Goal: Task Accomplishment & Management: Manage account settings

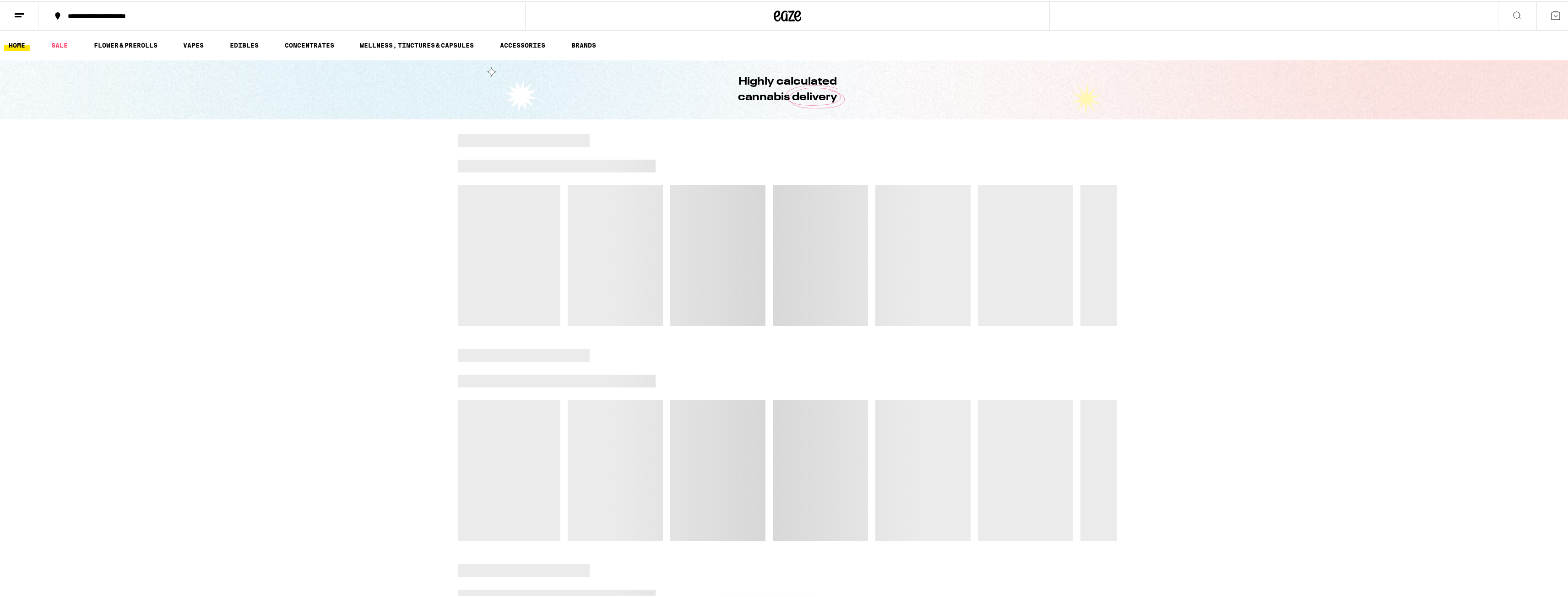
click at [1538, 15] on button at bounding box center [1555, 15] width 39 height 28
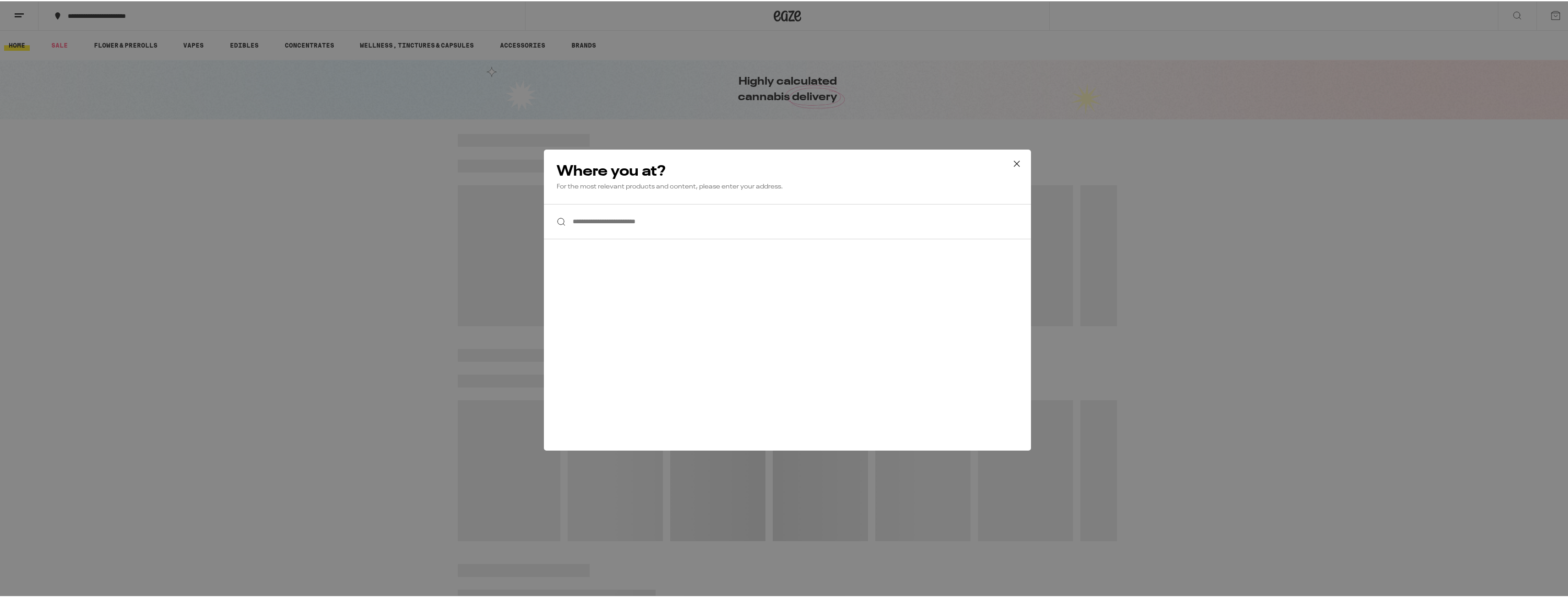
click at [1014, 160] on icon at bounding box center [1017, 163] width 13 height 13
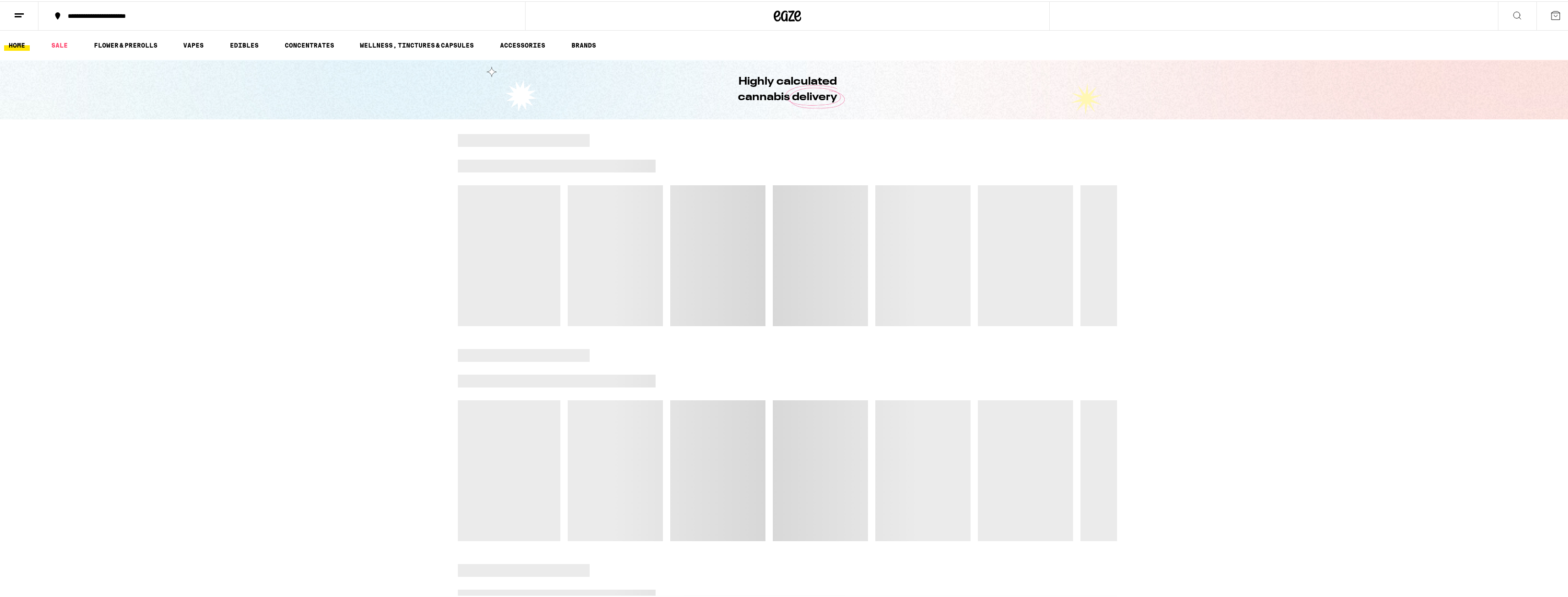
click at [22, 15] on icon at bounding box center [19, 14] width 11 height 11
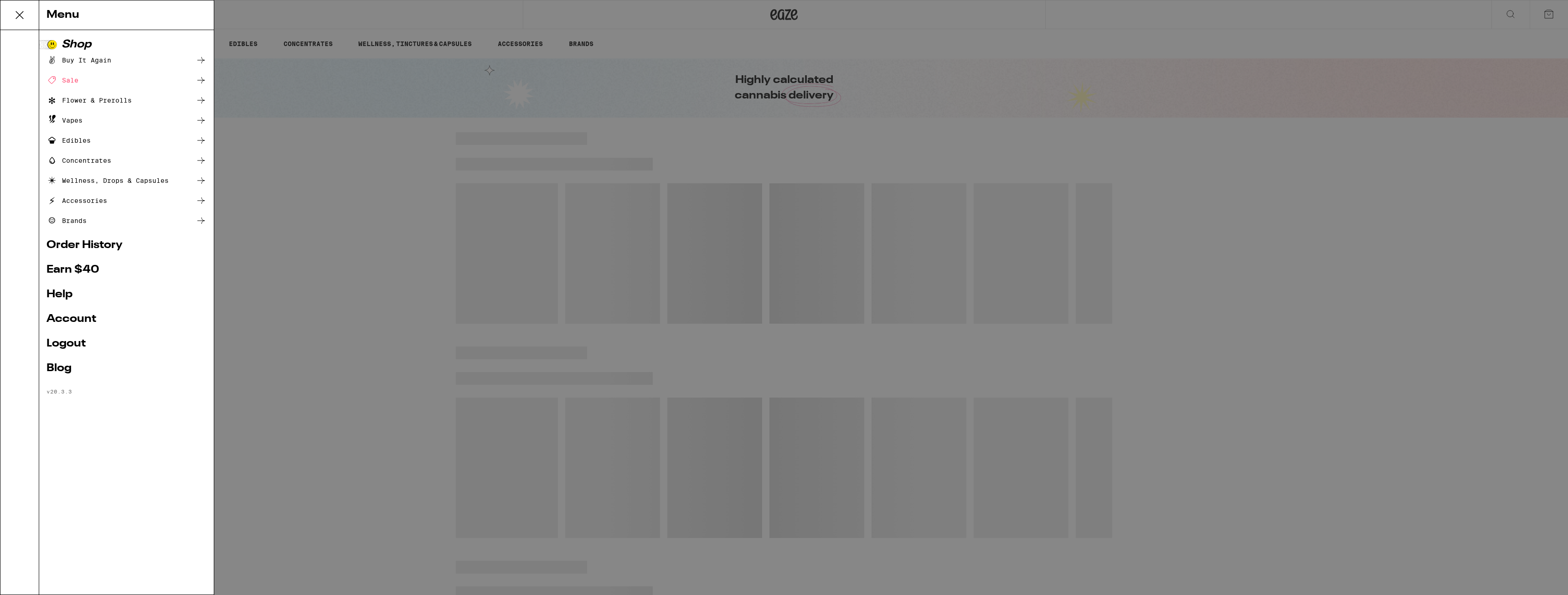
drag, startPoint x: 327, startPoint y: 182, endPoint x: 318, endPoint y: 174, distance: 12.0
click at [327, 182] on div "Menu Shop Buy It Again Sale Flower & Prerolls Vapes Edibles Concentrates Wellne…" at bounding box center [784, 297] width 1568 height 595
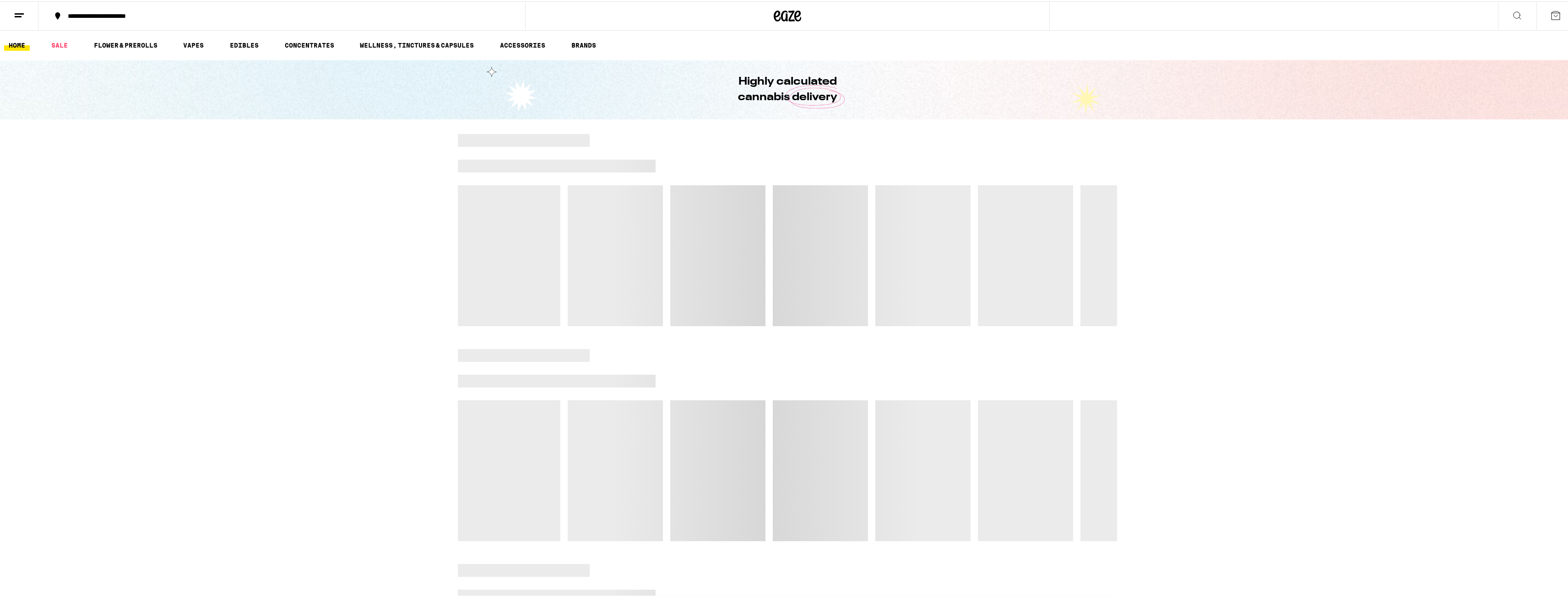
click at [16, 15] on line at bounding box center [18, 15] width 7 height 0
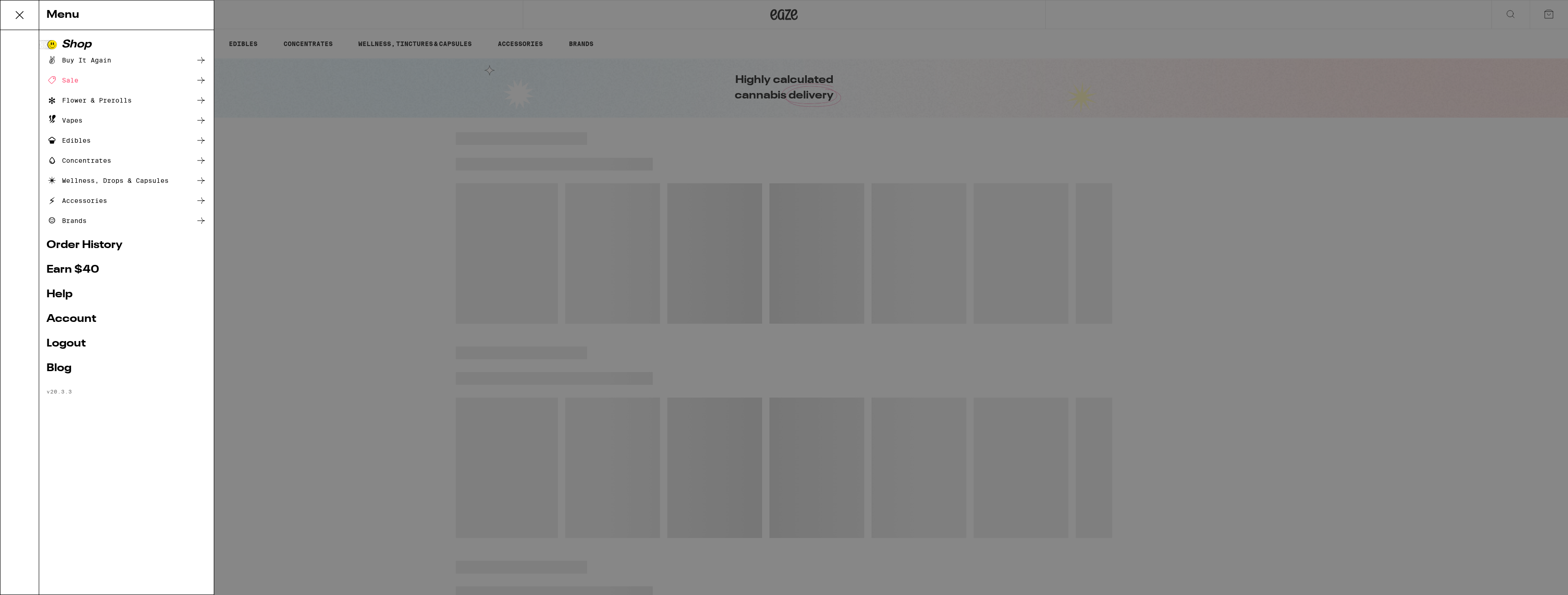
click at [84, 344] on link "Logout" at bounding box center [126, 344] width 160 height 11
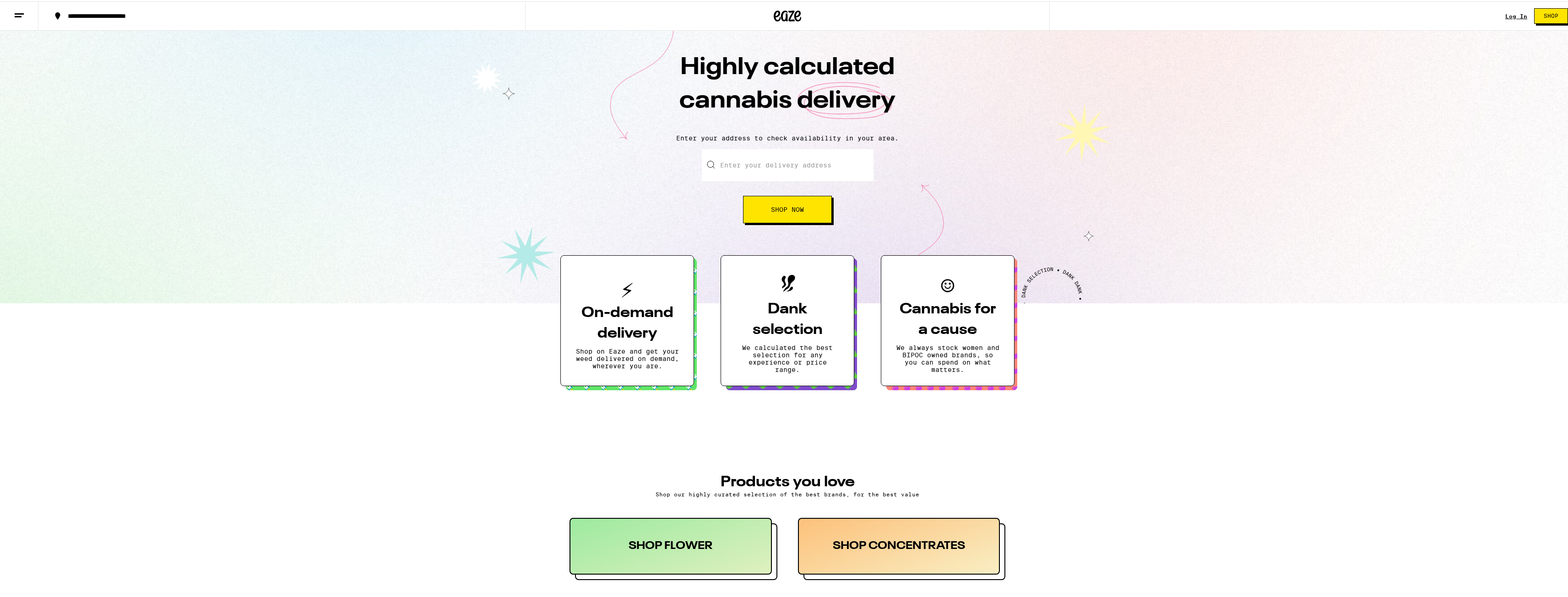
click at [1510, 13] on link "Log In" at bounding box center [1516, 15] width 22 height 6
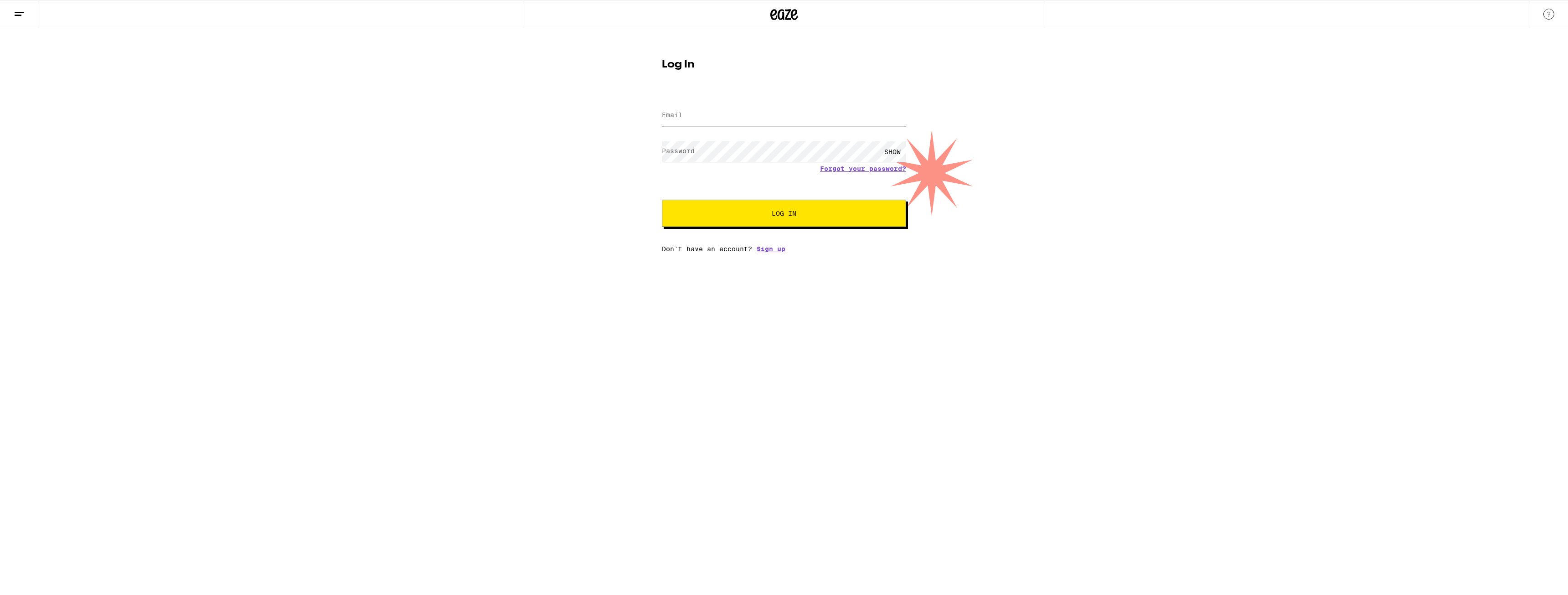
click at [830, 110] on input "Email" at bounding box center [783, 116] width 244 height 21
type input "[EMAIL_ADDRESS][DOMAIN_NAME]"
click at [748, 202] on button "Log In" at bounding box center [783, 213] width 244 height 27
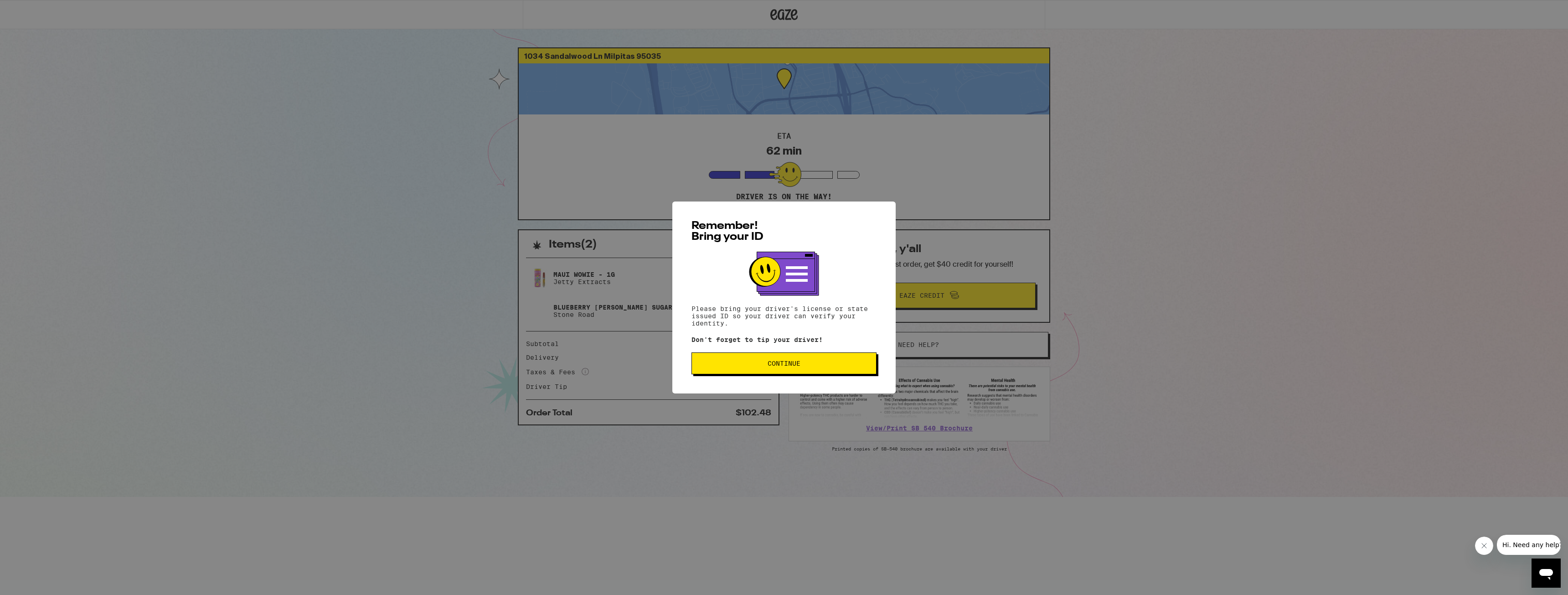
click at [810, 359] on button "Continue" at bounding box center [784, 364] width 185 height 22
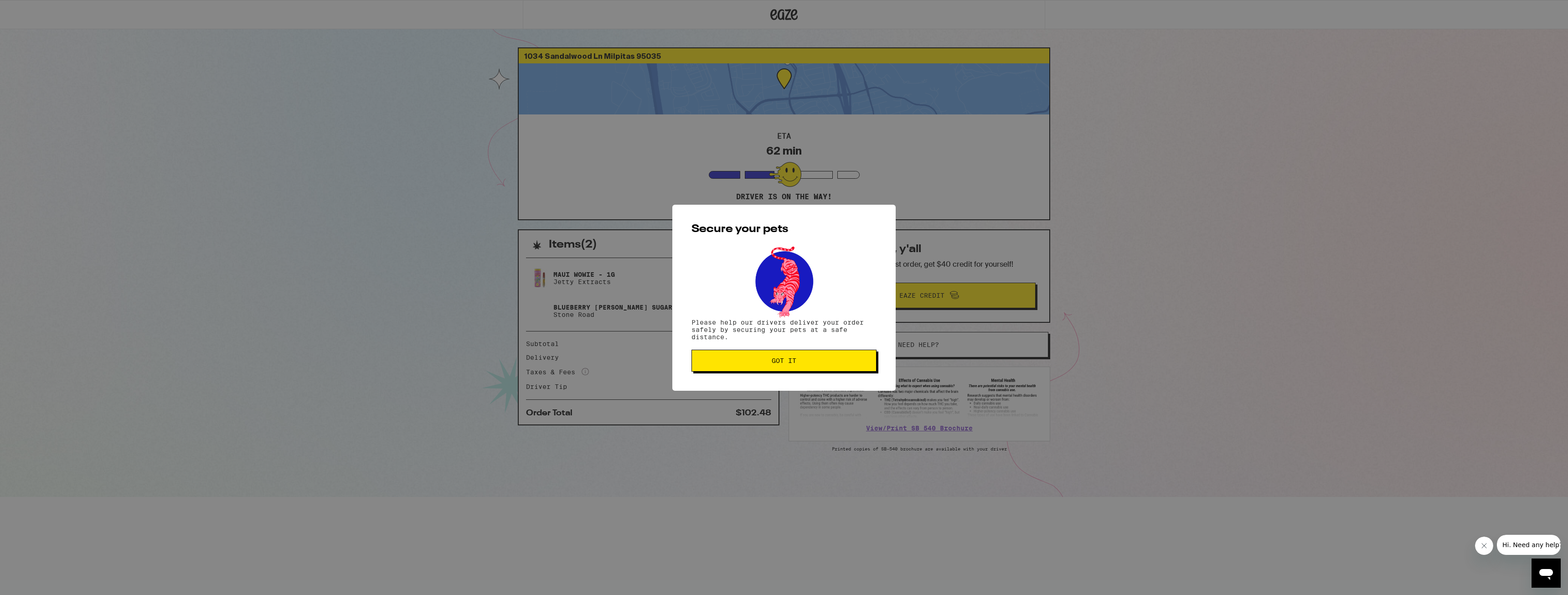
click at [810, 359] on span "Got it" at bounding box center [784, 361] width 170 height 6
